Goal: Information Seeking & Learning: Learn about a topic

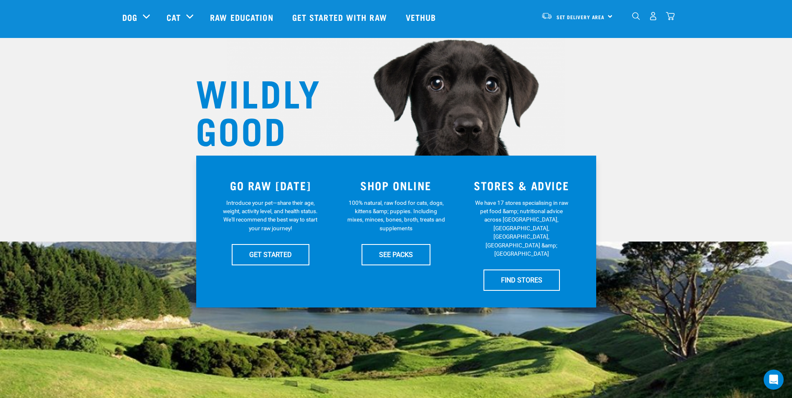
scroll to position [42, 0]
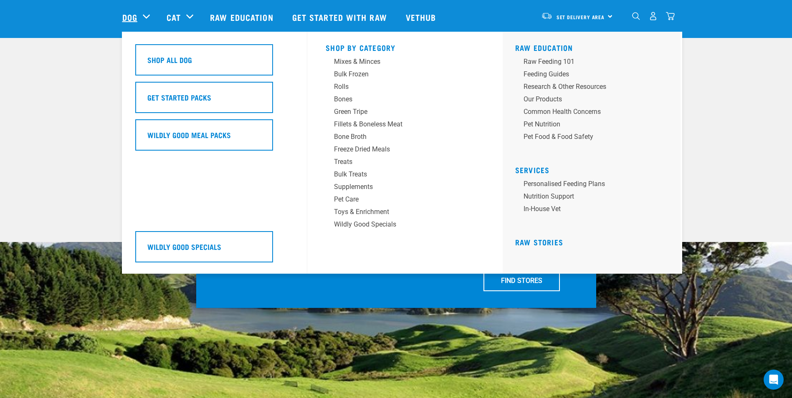
click at [136, 15] on link "Dog" at bounding box center [129, 17] width 15 height 13
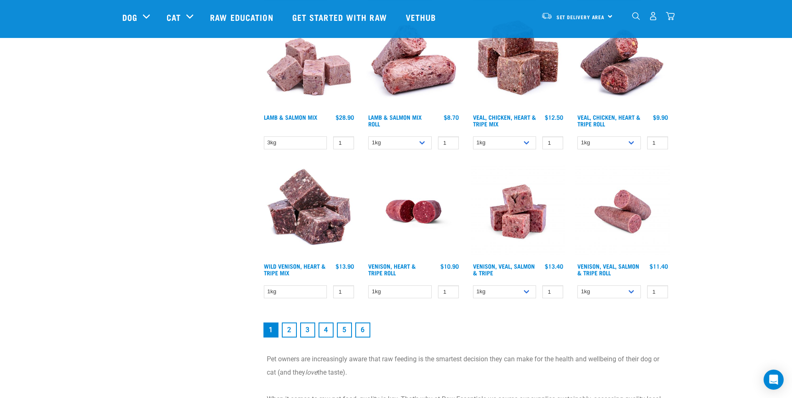
scroll to position [1085, 0]
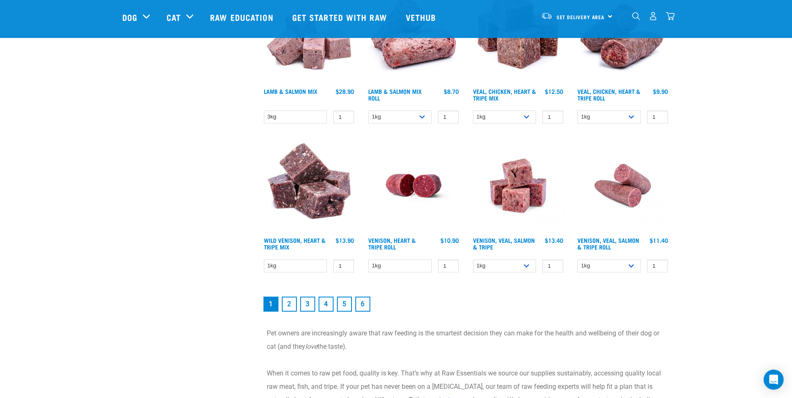
click at [289, 306] on link "2" at bounding box center [289, 304] width 15 height 15
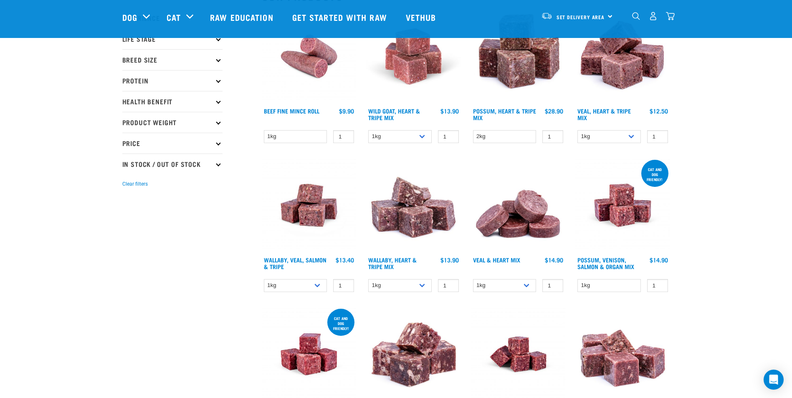
scroll to position [167, 0]
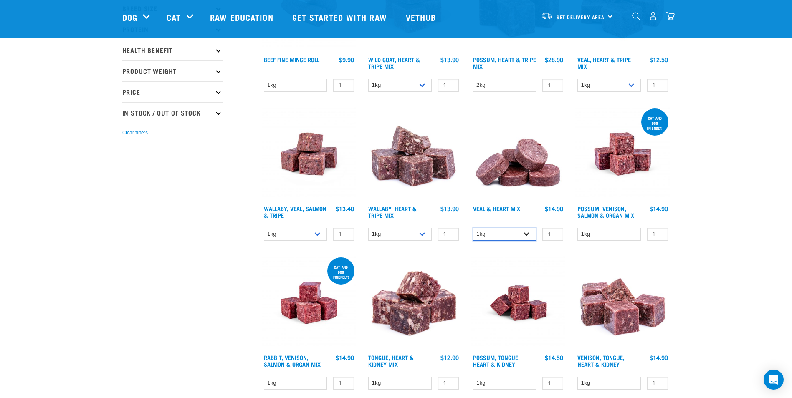
click at [527, 234] on select "1kg 3kg" at bounding box center [504, 234] width 63 height 13
select select "743"
click at [473, 228] on select "1kg 3kg" at bounding box center [504, 234] width 63 height 13
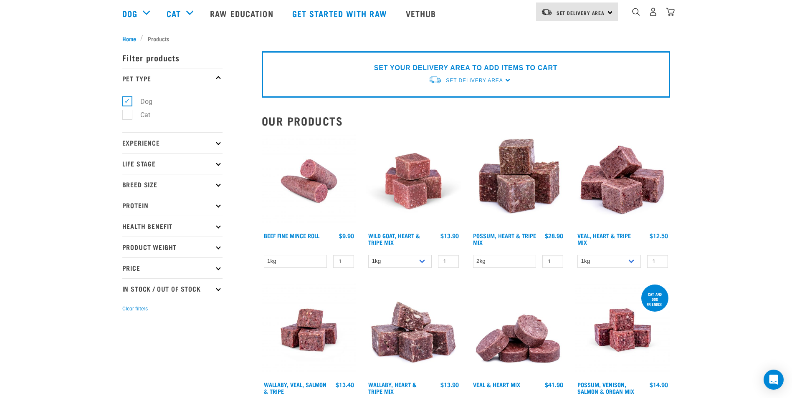
scroll to position [0, 0]
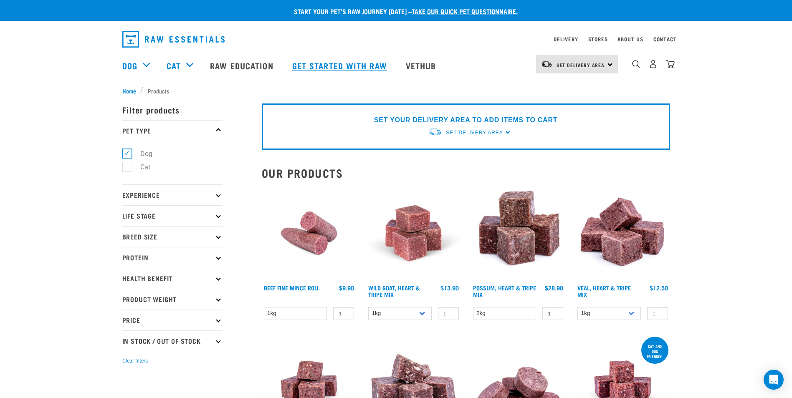
click at [325, 64] on link "Get started with Raw" at bounding box center [340, 65] width 113 height 33
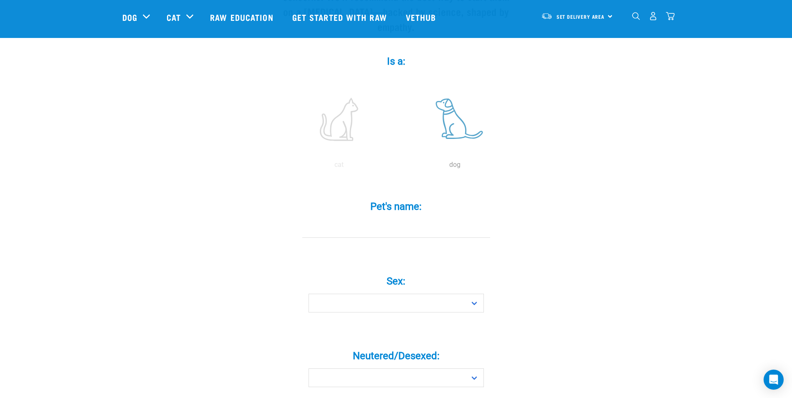
scroll to position [125, 0]
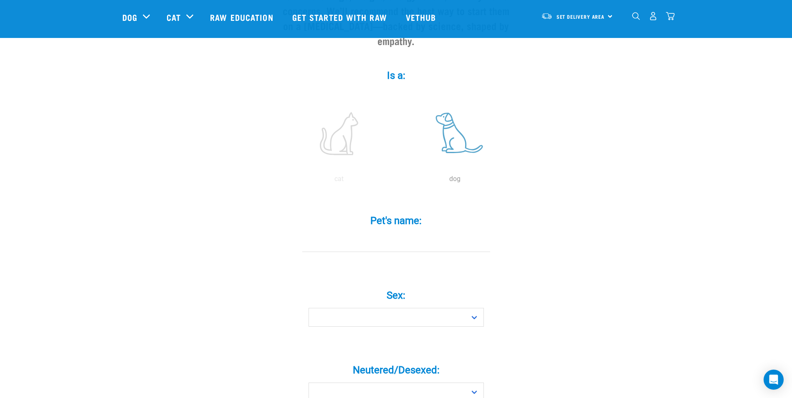
click at [449, 122] on label at bounding box center [454, 133] width 113 height 71
click at [397, 181] on input "radio" at bounding box center [397, 181] width 0 height 0
click at [393, 233] on input "Pet's name: *" at bounding box center [396, 242] width 188 height 19
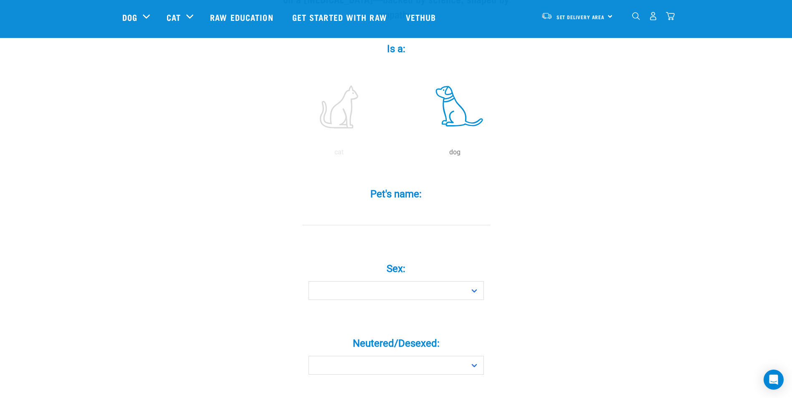
scroll to position [167, 0]
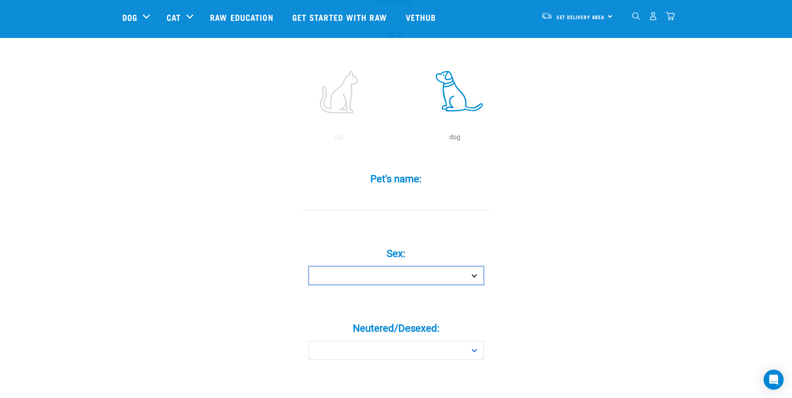
click at [413, 266] on select "Boy Girl" at bounding box center [395, 275] width 175 height 19
select select "boy"
click at [308, 266] on select "Boy Girl" at bounding box center [395, 275] width 175 height 19
click at [406, 341] on select "Yes No" at bounding box center [395, 350] width 175 height 19
select select "no"
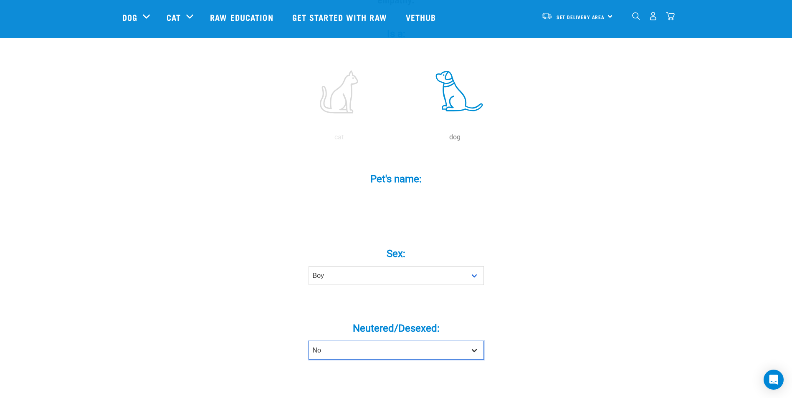
click at [308, 341] on select "Yes No" at bounding box center [395, 350] width 175 height 19
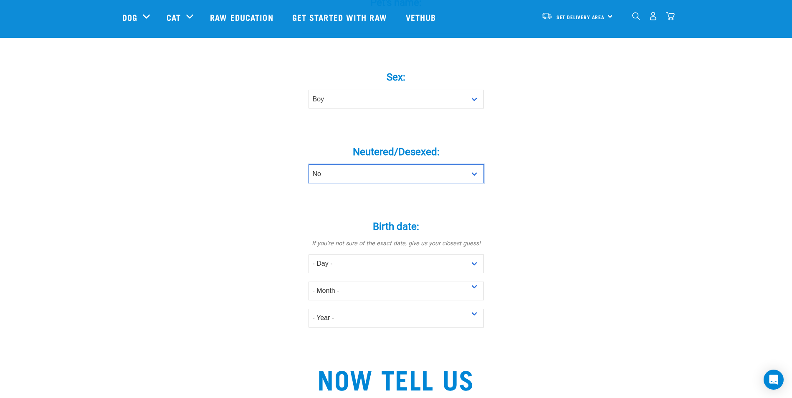
scroll to position [209, 0]
